Goal: Task Accomplishment & Management: Manage account settings

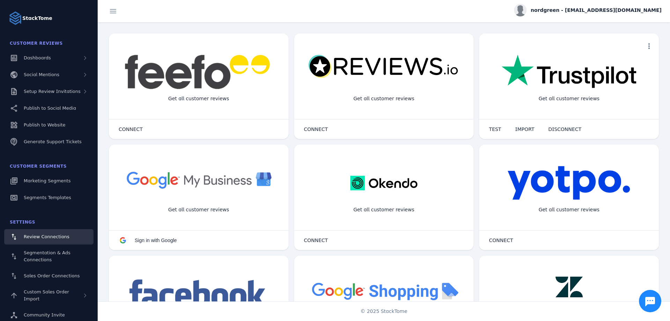
click at [630, 12] on span "nordgreen - [EMAIL_ADDRESS][DOMAIN_NAME]" at bounding box center [596, 10] width 131 height 7
click at [635, 41] on span "Billing" at bounding box center [637, 45] width 15 height 8
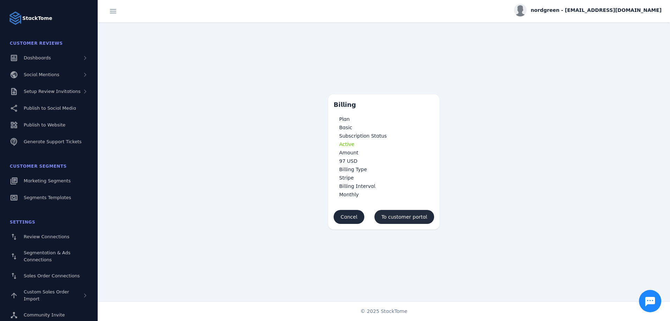
click at [422, 222] on span at bounding box center [405, 216] width 60 height 17
